Goal: Information Seeking & Learning: Learn about a topic

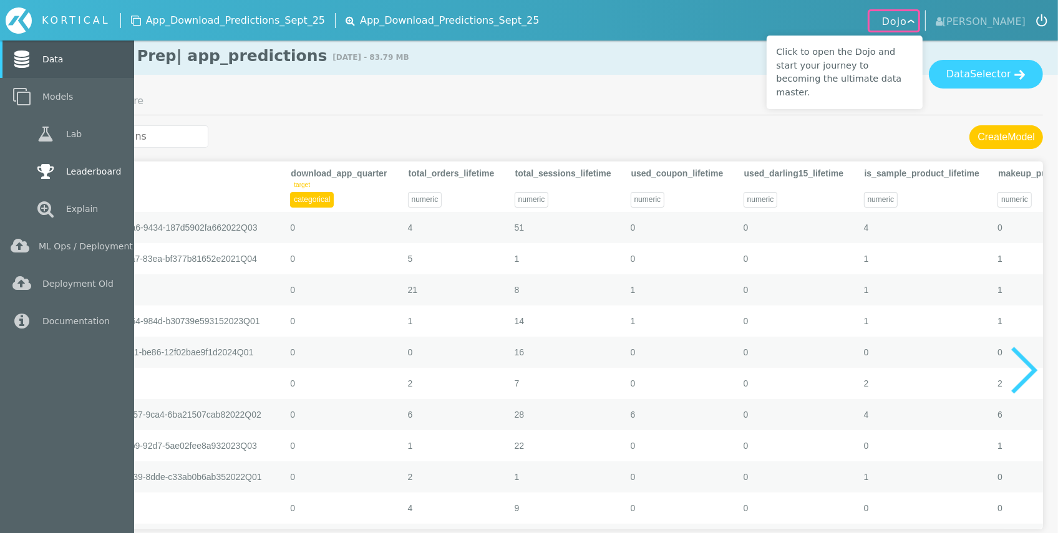
click at [100, 166] on link "Leaderboard" at bounding box center [67, 171] width 134 height 37
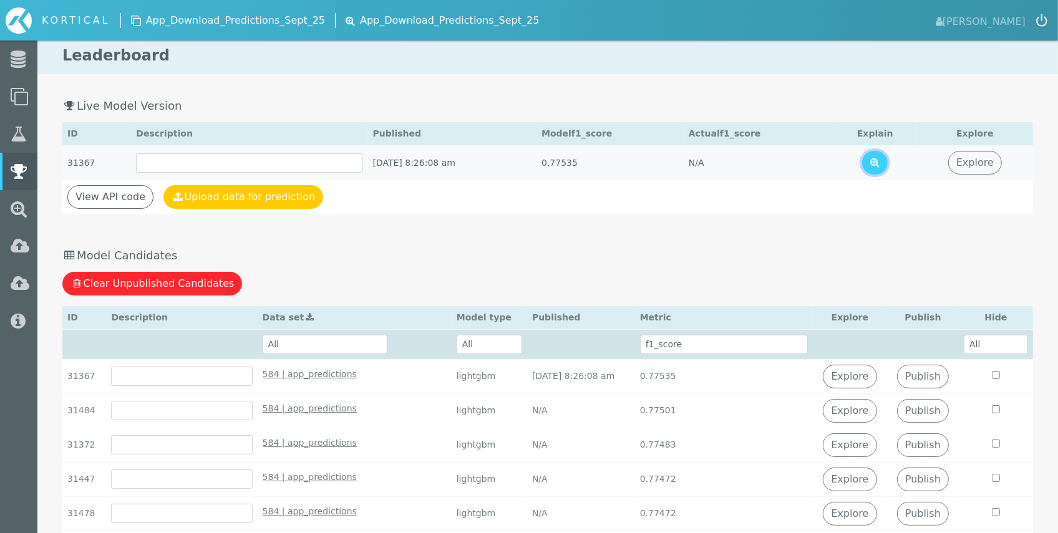
click at [882, 157] on button at bounding box center [875, 163] width 26 height 24
